Goal: Navigation & Orientation: Find specific page/section

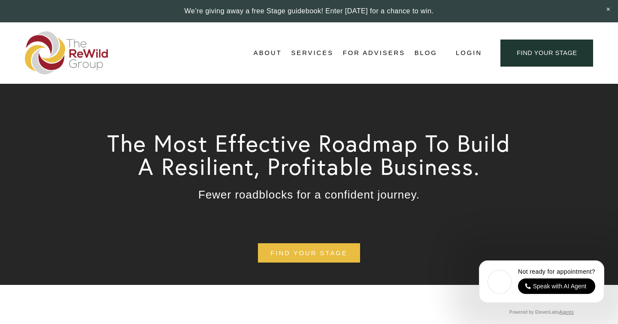
click at [0, 0] on span "For Businesses" at bounding box center [0, 0] width 0 height 0
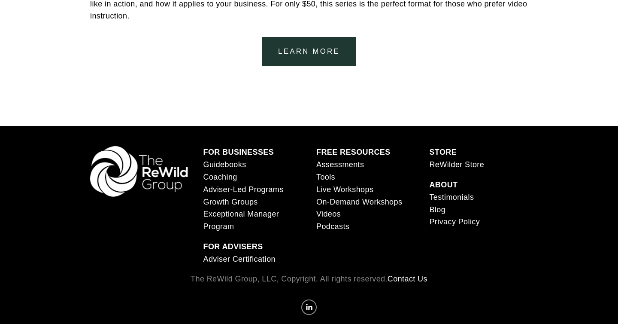
scroll to position [1622, 0]
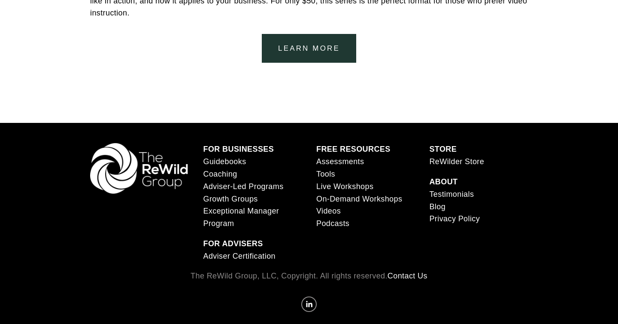
click at [324, 176] on link "Tools" at bounding box center [325, 174] width 19 height 12
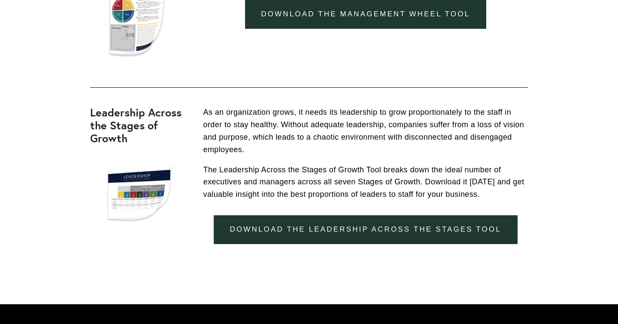
scroll to position [812, 0]
